Goal: Task Accomplishment & Management: Use online tool/utility

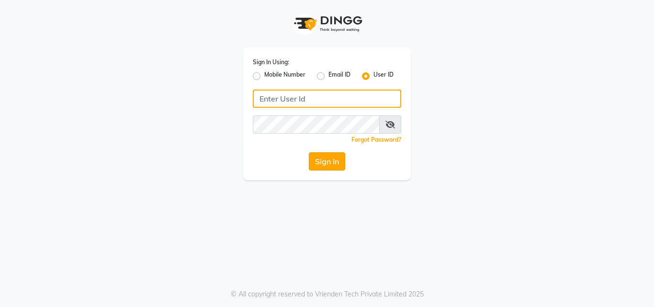
type input "bridalbeauty@123"
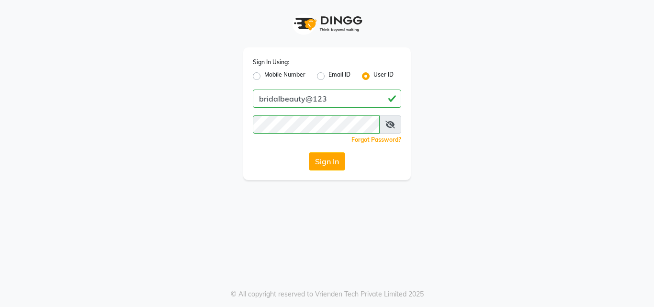
click at [327, 162] on button "Sign In" at bounding box center [327, 161] width 36 height 18
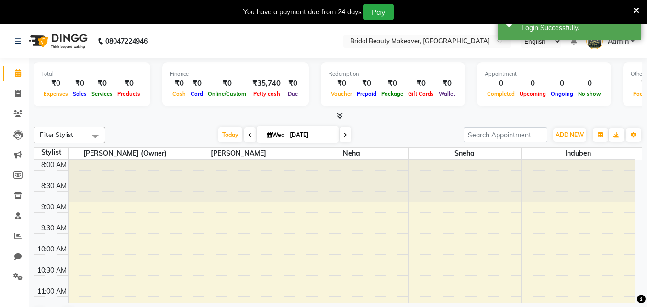
click at [340, 117] on icon at bounding box center [339, 115] width 6 height 7
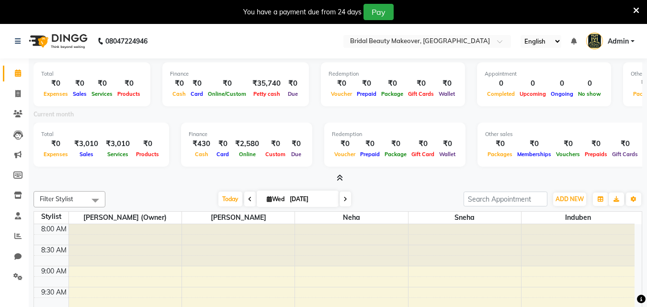
scroll to position [89, 0]
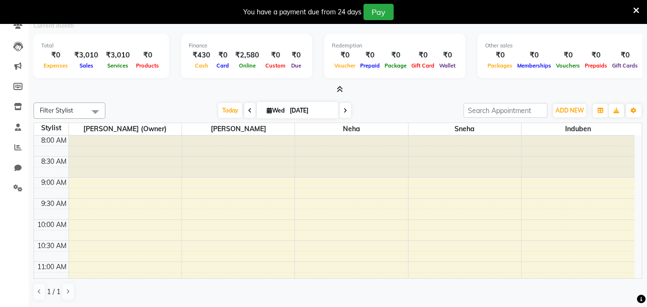
click at [244, 112] on span at bounding box center [249, 110] width 11 height 15
type input "02-09-2025"
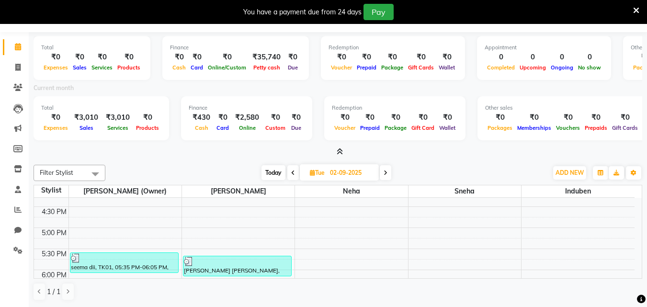
scroll to position [0, 0]
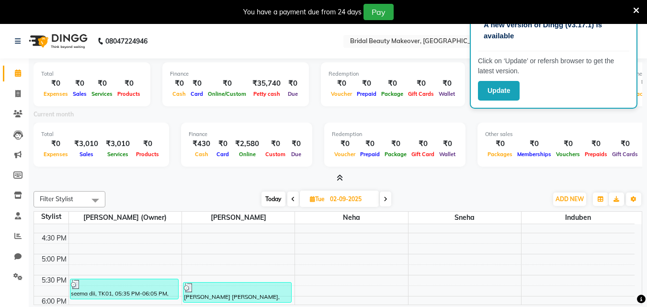
click at [635, 8] on icon at bounding box center [636, 10] width 6 height 9
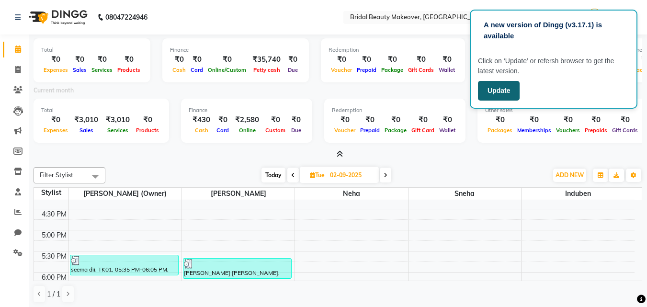
click at [495, 94] on button "Update" at bounding box center [499, 91] width 42 height 20
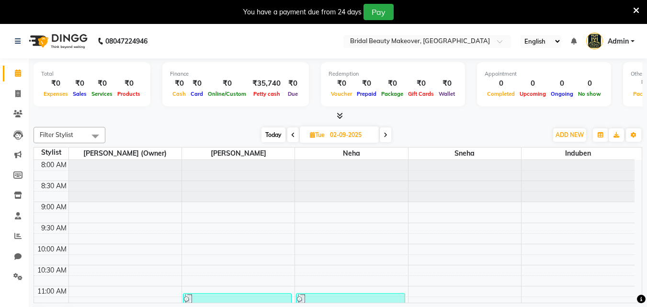
click at [340, 119] on icon at bounding box center [339, 115] width 6 height 7
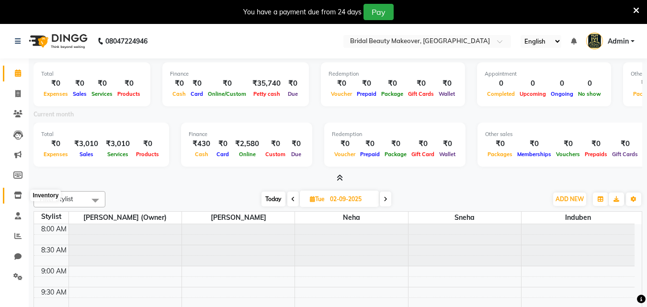
scroll to position [89, 0]
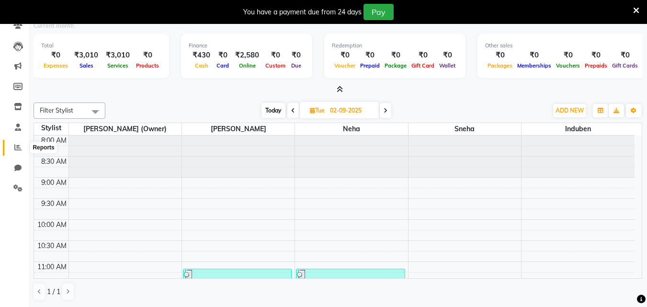
click at [20, 146] on icon at bounding box center [17, 147] width 7 height 7
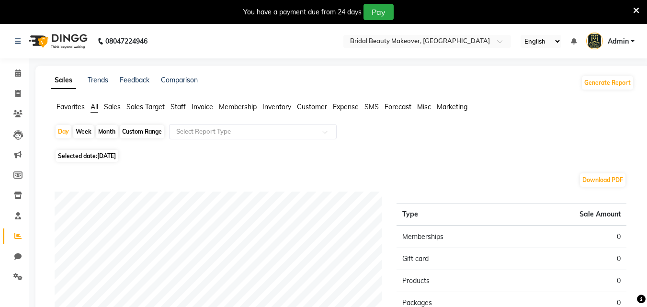
click at [104, 133] on div "Month" at bounding box center [107, 131] width 22 height 13
select select "9"
select select "2025"
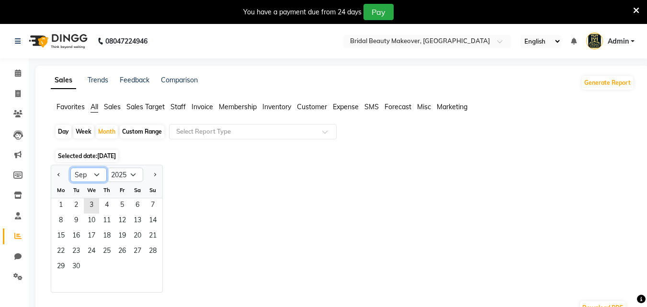
click at [99, 175] on select "Jan Feb Mar Apr May Jun Jul Aug Sep Oct Nov Dec" at bounding box center [88, 175] width 36 height 14
select select "8"
click at [70, 168] on select "Jan Feb Mar Apr May Jun Jul Aug Sep Oct Nov Dec" at bounding box center [88, 175] width 36 height 14
click at [126, 205] on span "1" at bounding box center [121, 205] width 15 height 15
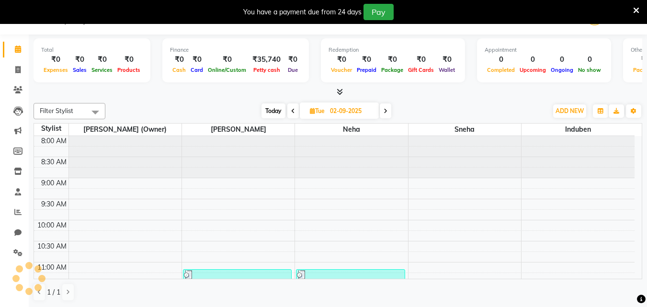
scroll to position [24, 0]
